Goal: Information Seeking & Learning: Understand process/instructions

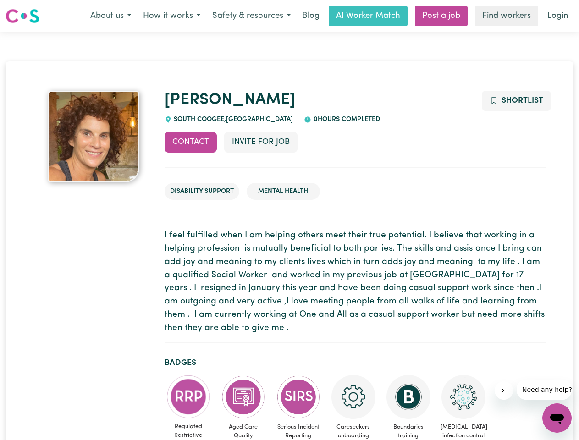
click at [110, 16] on button "About us" at bounding box center [110, 15] width 53 height 19
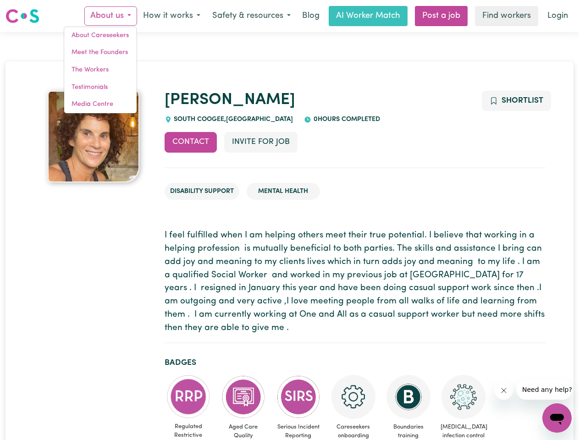
click at [171, 16] on button "How it works" at bounding box center [171, 15] width 69 height 19
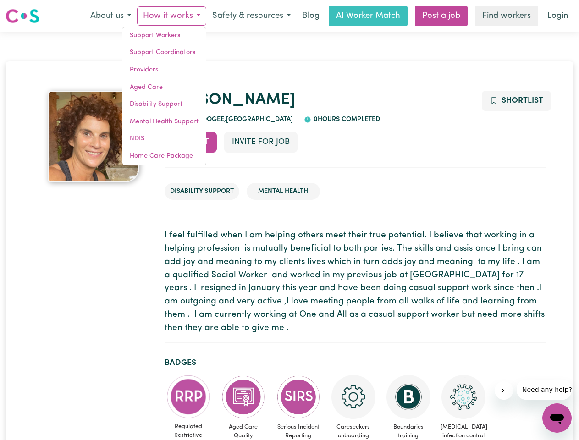
click at [251, 16] on button "Safety & resources" at bounding box center [251, 15] width 90 height 19
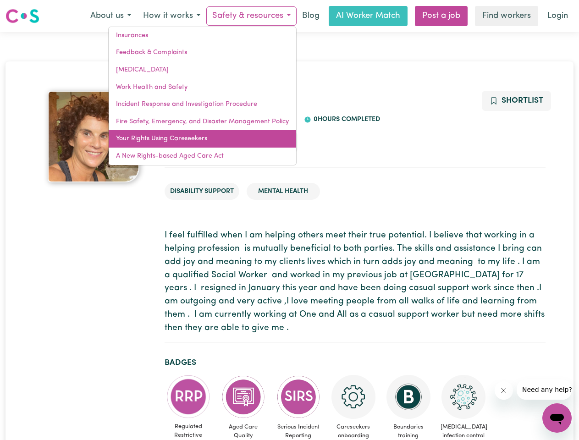
click at [191, 142] on link "Your Rights Using Careseekers" at bounding box center [202, 138] width 187 height 17
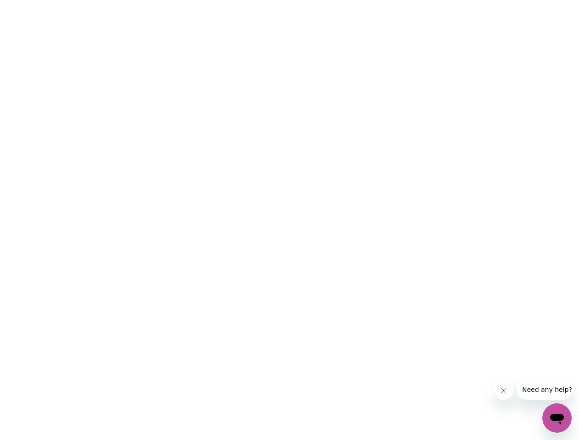
click at [260, 0] on html at bounding box center [289, 0] width 579 height 0
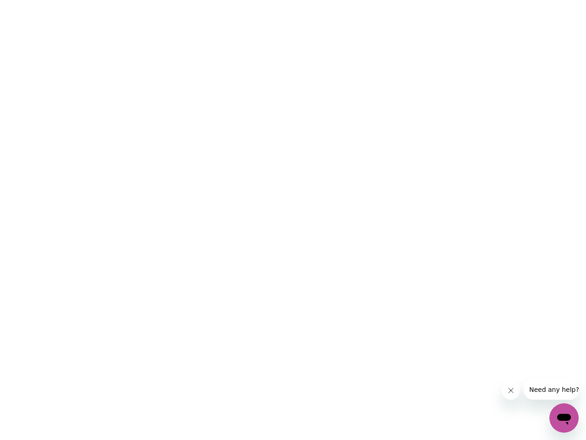
click at [515, 0] on html at bounding box center [293, 0] width 586 height 0
click at [188, 0] on html at bounding box center [293, 0] width 586 height 0
click at [243, 0] on html at bounding box center [293, 0] width 586 height 0
